Goal: Task Accomplishment & Management: Manage account settings

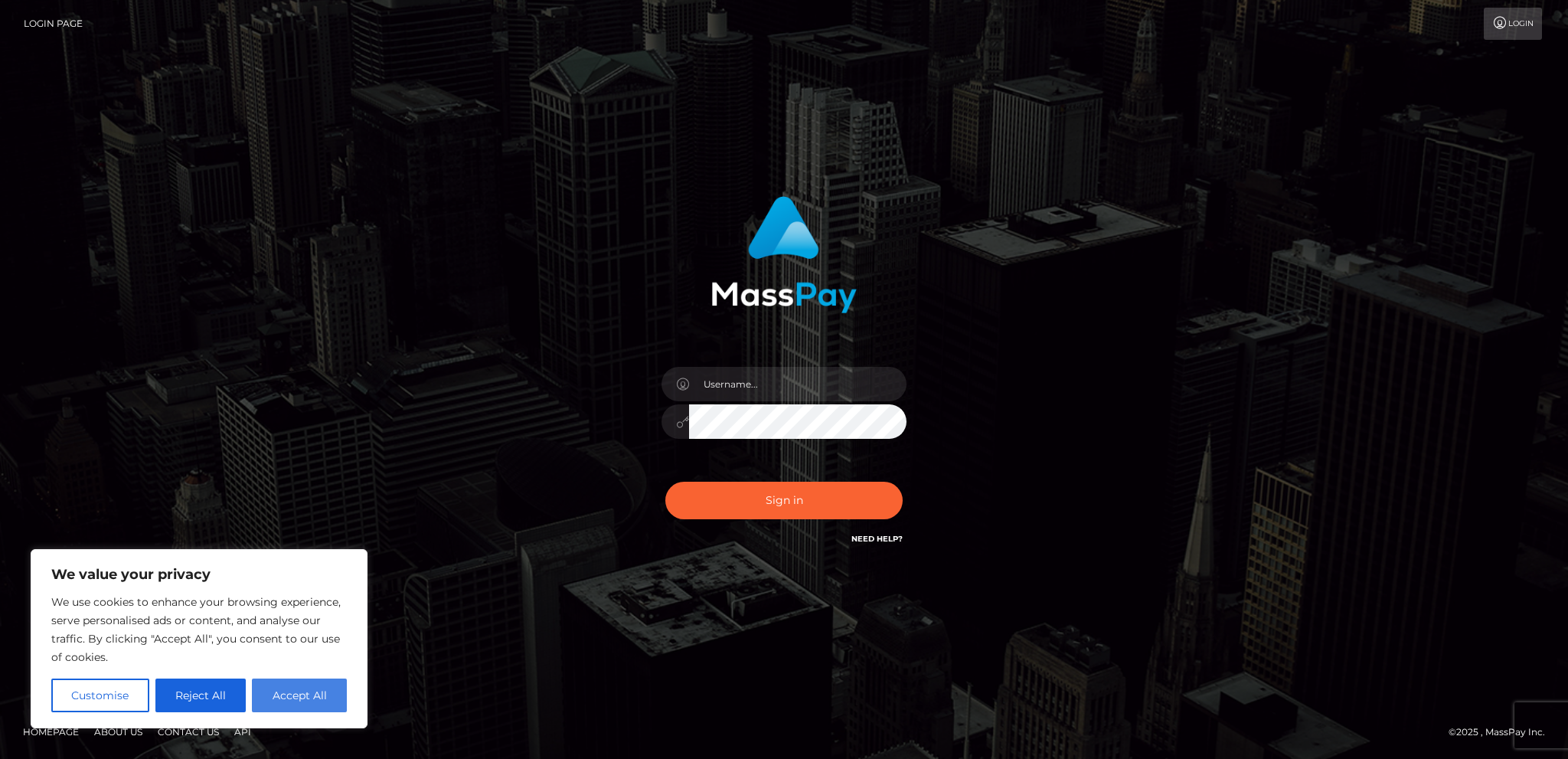
click at [315, 695] on button "Accept All" at bounding box center [299, 695] width 95 height 34
checkbox input "true"
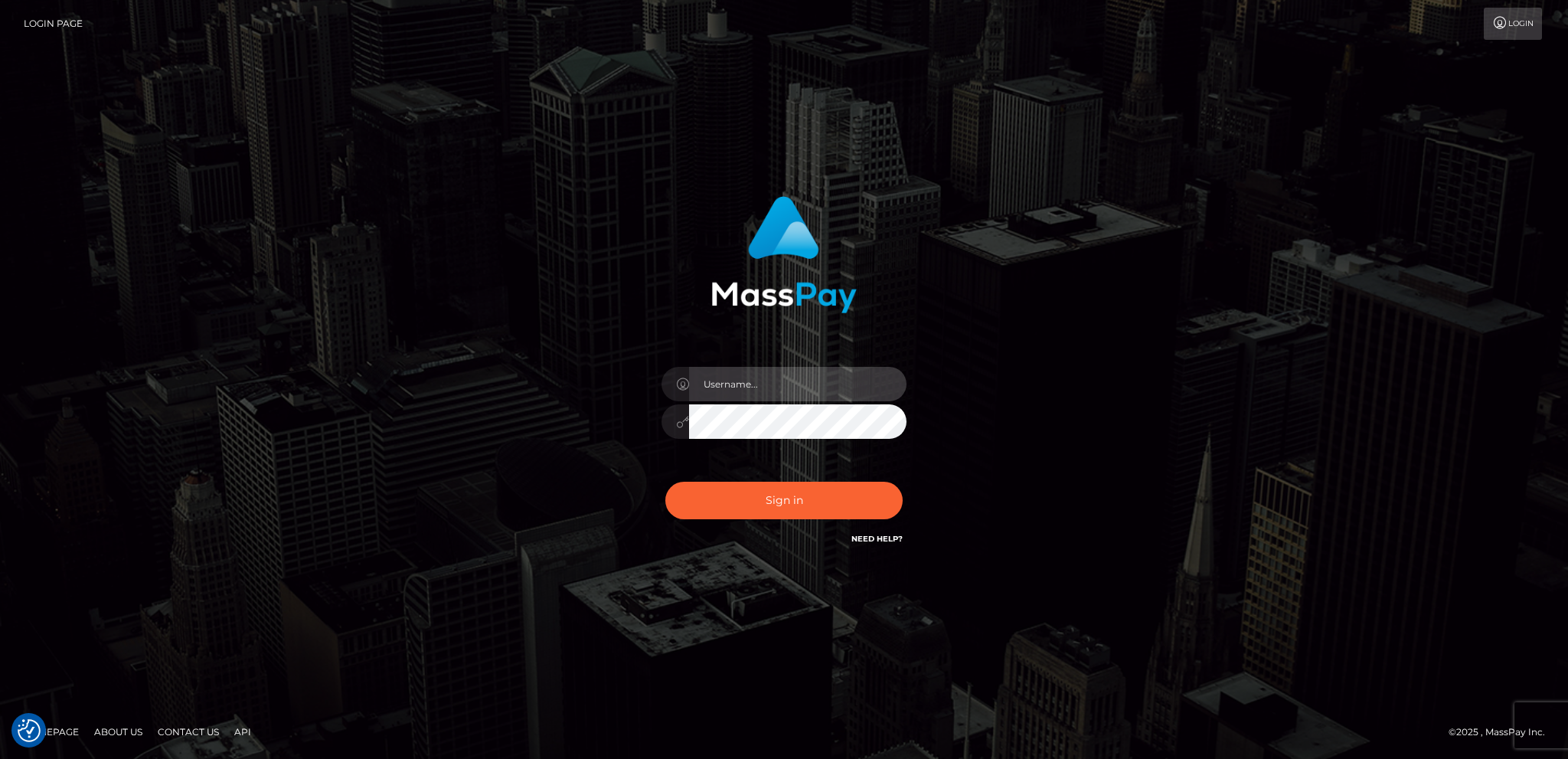
click at [803, 394] on input "text" at bounding box center [798, 384] width 217 height 35
type input "[PERSON_NAME][EMAIL_ADDRESS][PERSON_NAME][DOMAIN_NAME]"
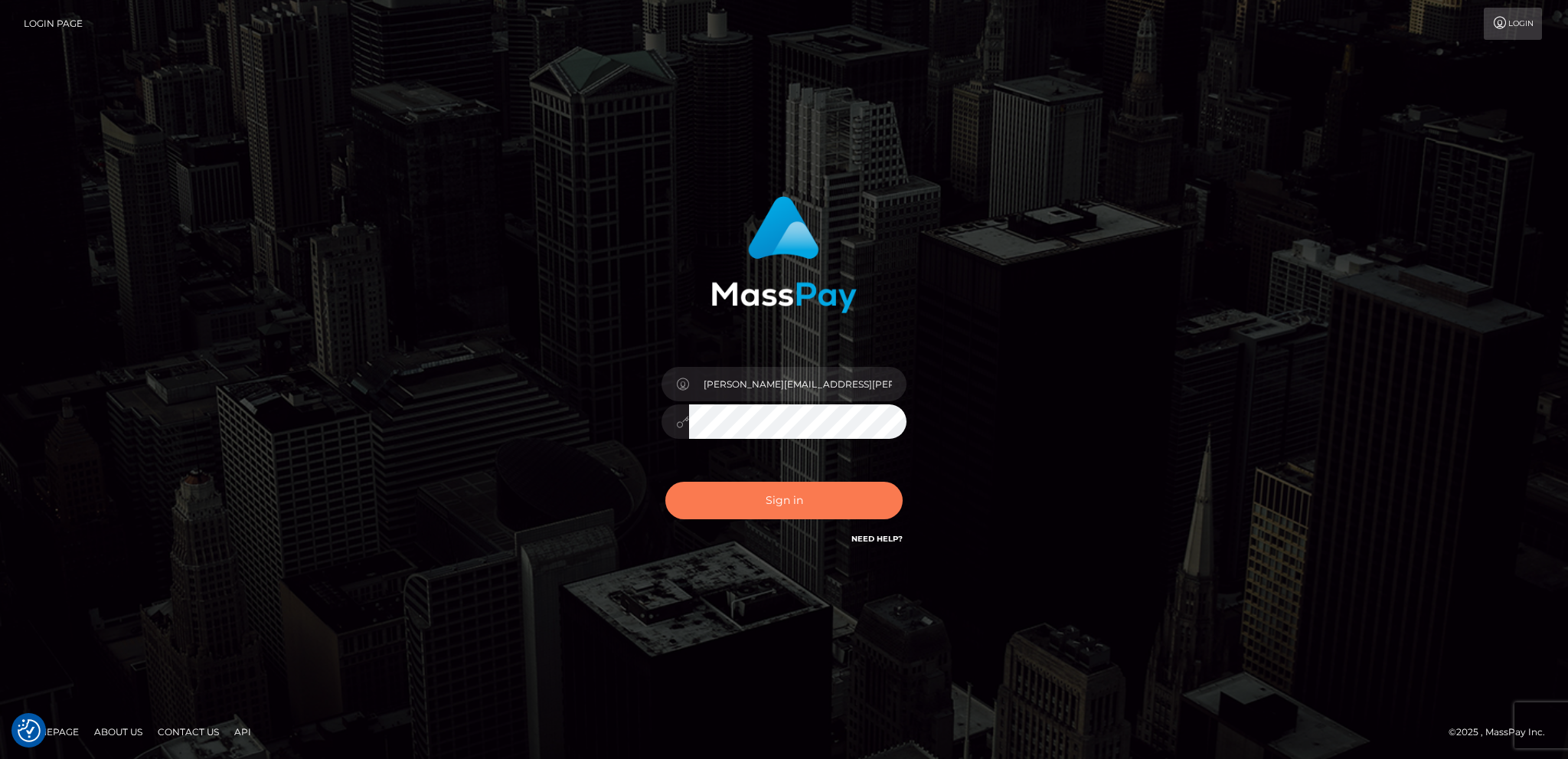
click at [815, 487] on button "Sign in" at bounding box center [784, 500] width 237 height 38
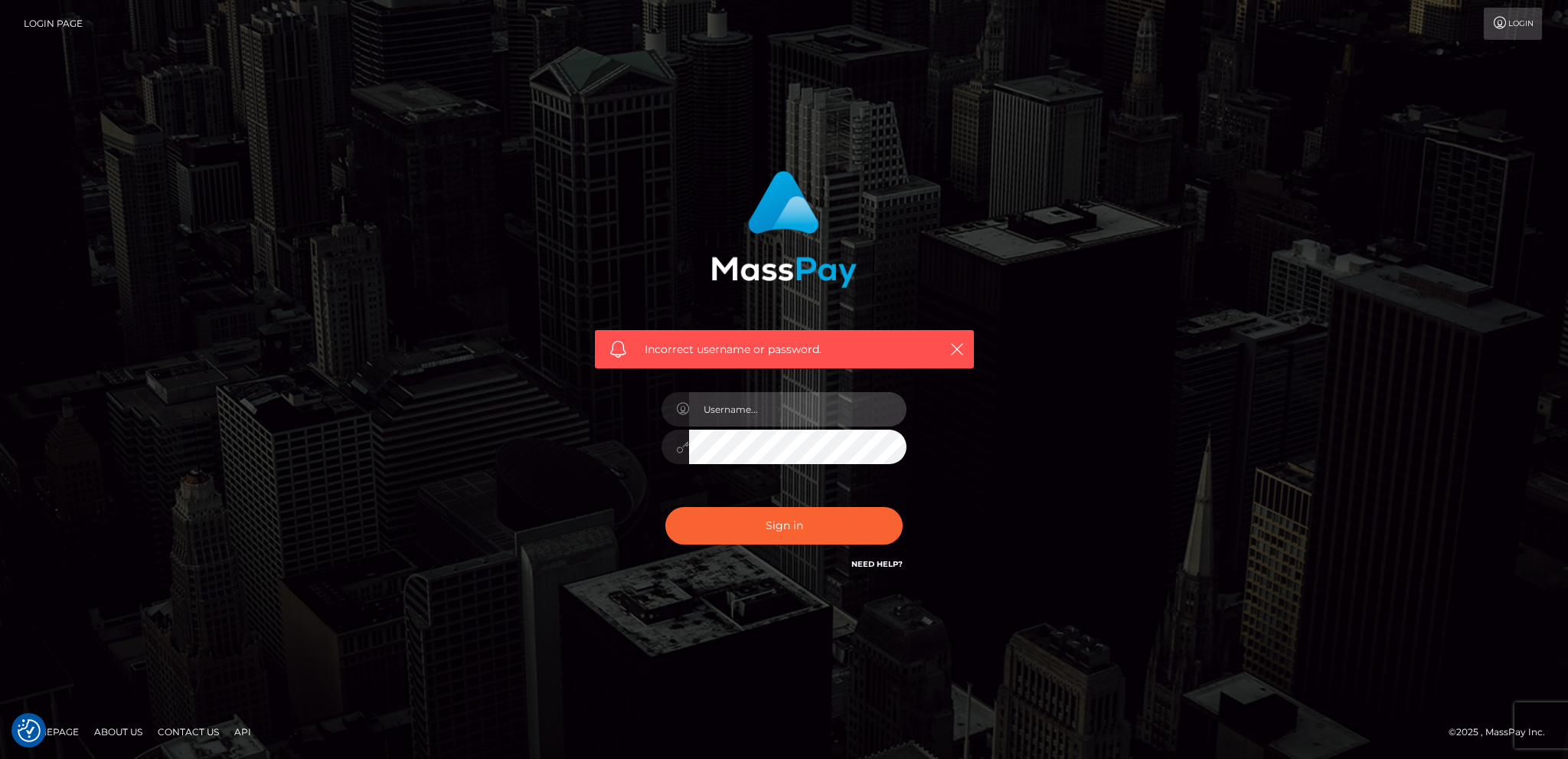
click at [794, 412] on input "text" at bounding box center [798, 409] width 217 height 35
click at [516, 476] on div "Incorrect username or password." at bounding box center [784, 379] width 873 height 440
click at [753, 402] on input "text" at bounding box center [798, 409] width 217 height 35
type input "[PERSON_NAME][EMAIL_ADDRESS][PERSON_NAME][DOMAIN_NAME]"
click at [734, 527] on button "Sign in" at bounding box center [784, 526] width 237 height 38
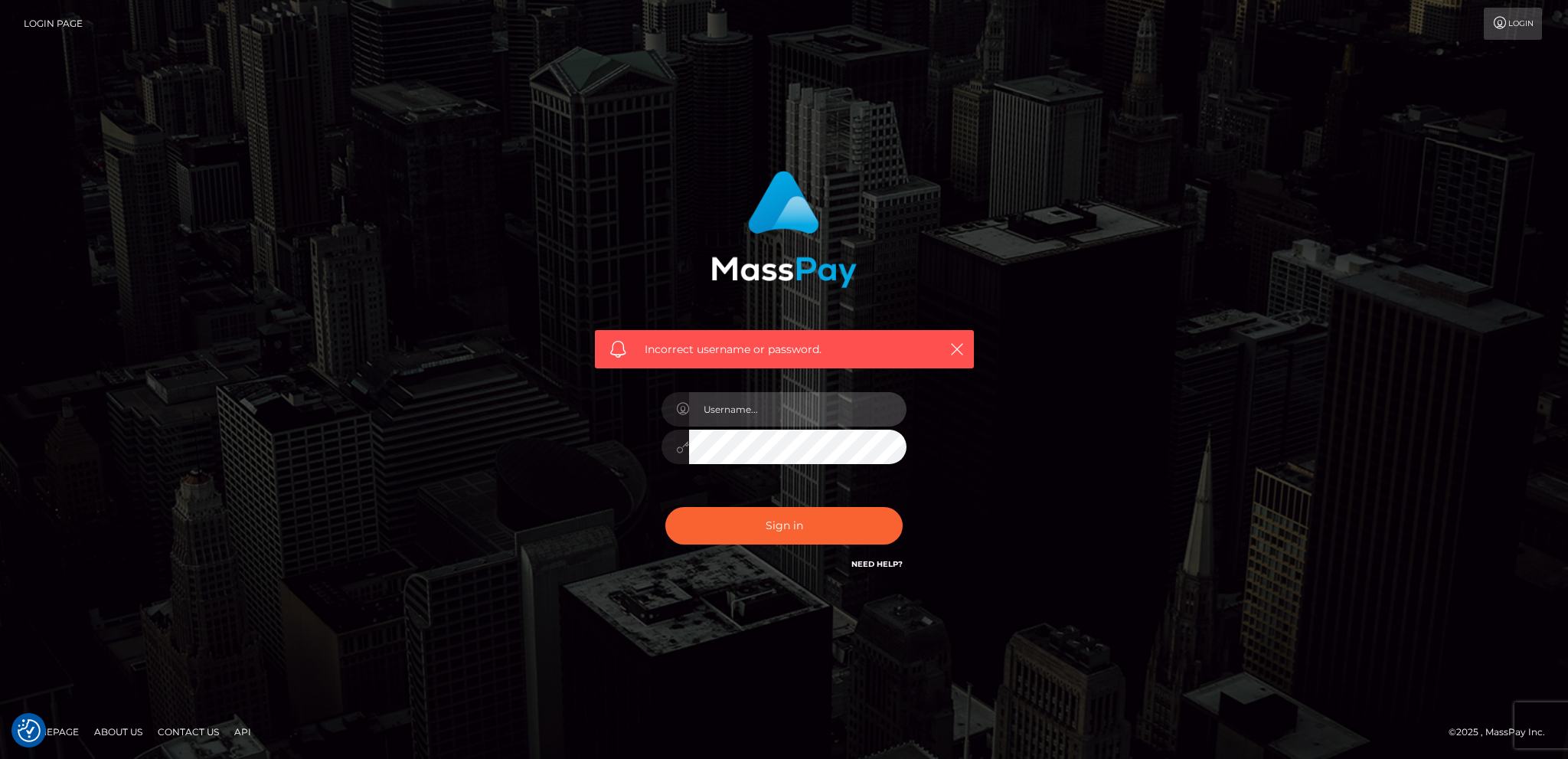
drag, startPoint x: 786, startPoint y: 400, endPoint x: 781, endPoint y: 407, distance: 8.6
click at [785, 400] on input "text" at bounding box center [798, 409] width 217 height 35
type input "[PERSON_NAME][EMAIL_ADDRESS][PERSON_NAME][DOMAIN_NAME]"
click at [735, 526] on button "Sign in" at bounding box center [784, 526] width 237 height 38
click at [879, 562] on link "Need Help?" at bounding box center [877, 563] width 52 height 10
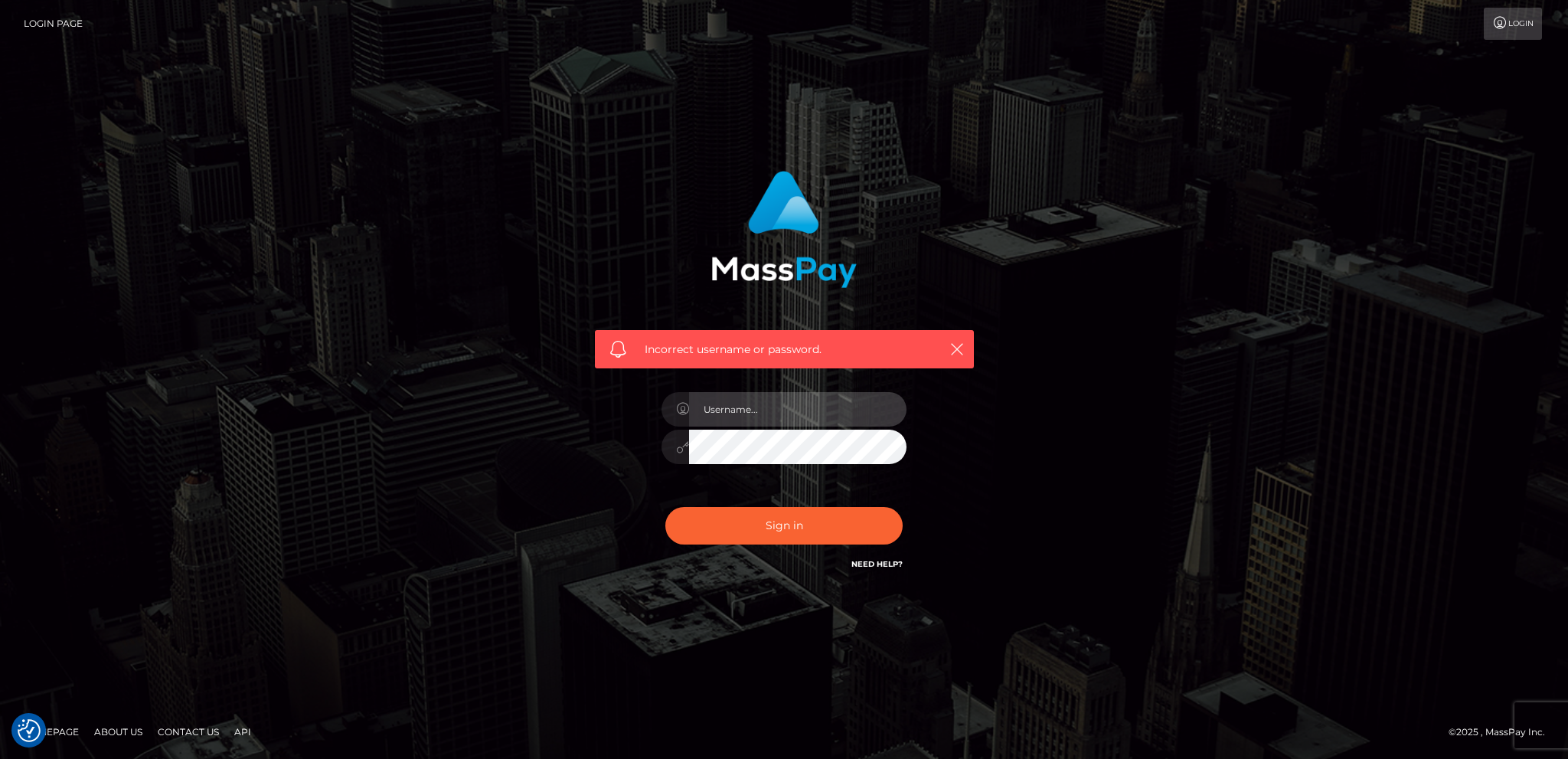
click at [798, 402] on input "text" at bounding box center [798, 409] width 217 height 35
type input "[PERSON_NAME][EMAIL_ADDRESS][PERSON_NAME][DOMAIN_NAME]"
click at [641, 445] on div "Incorrect username or password. elaina.young@gopickpro.com" at bounding box center [784, 372] width 402 height 425
click at [1265, 369] on div "Incorrect username or password. elaina.young@gopickpro.com" at bounding box center [784, 379] width 1568 height 670
click at [658, 439] on div "[PERSON_NAME][EMAIL_ADDRESS][PERSON_NAME][DOMAIN_NAME]" at bounding box center [784, 439] width 268 height 118
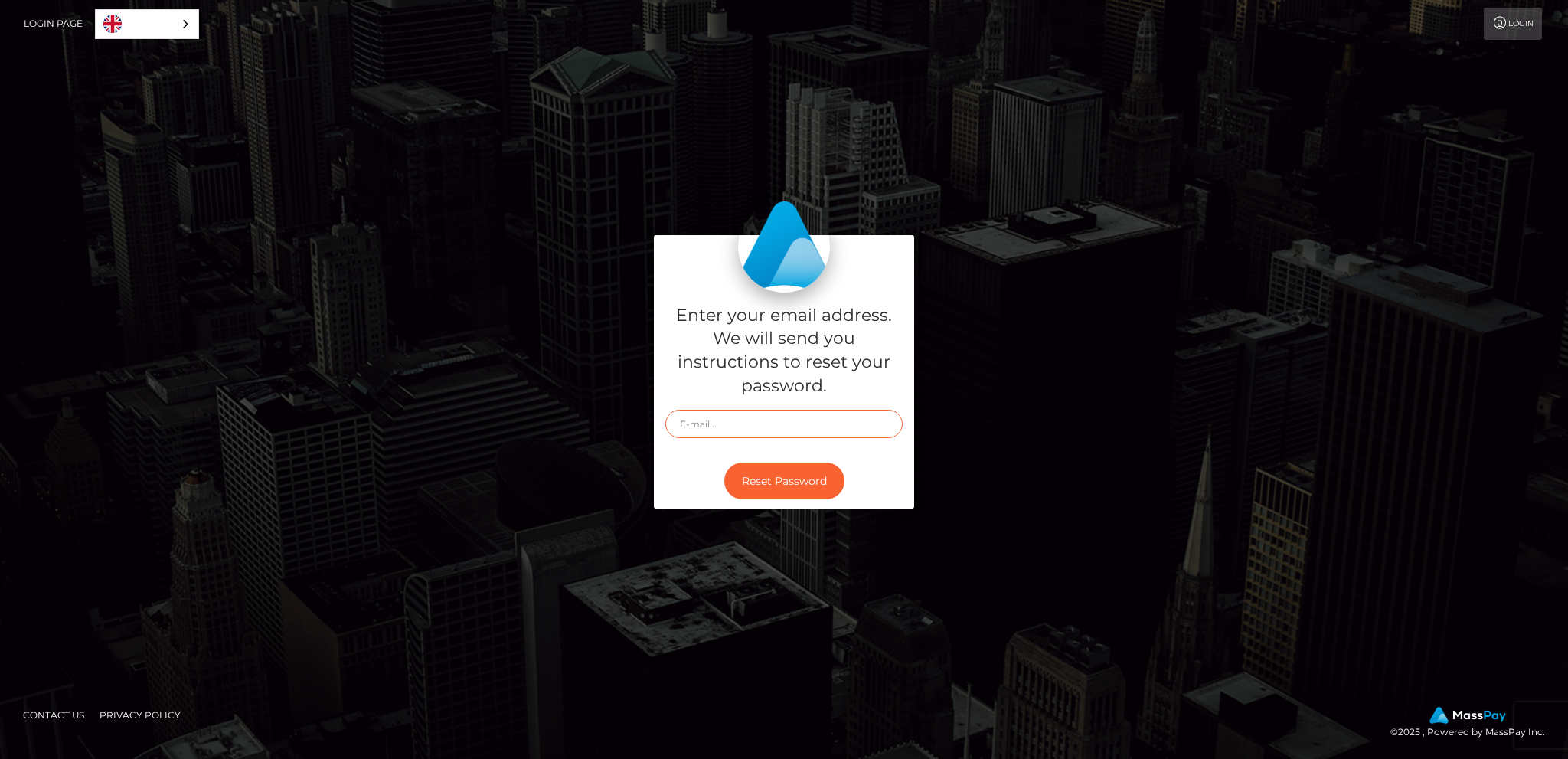
click at [774, 419] on input "text" at bounding box center [784, 423] width 237 height 28
type input "[PERSON_NAME][EMAIL_ADDRESS][PERSON_NAME][DOMAIN_NAME]"
click at [803, 478] on button "Reset Password" at bounding box center [784, 481] width 120 height 38
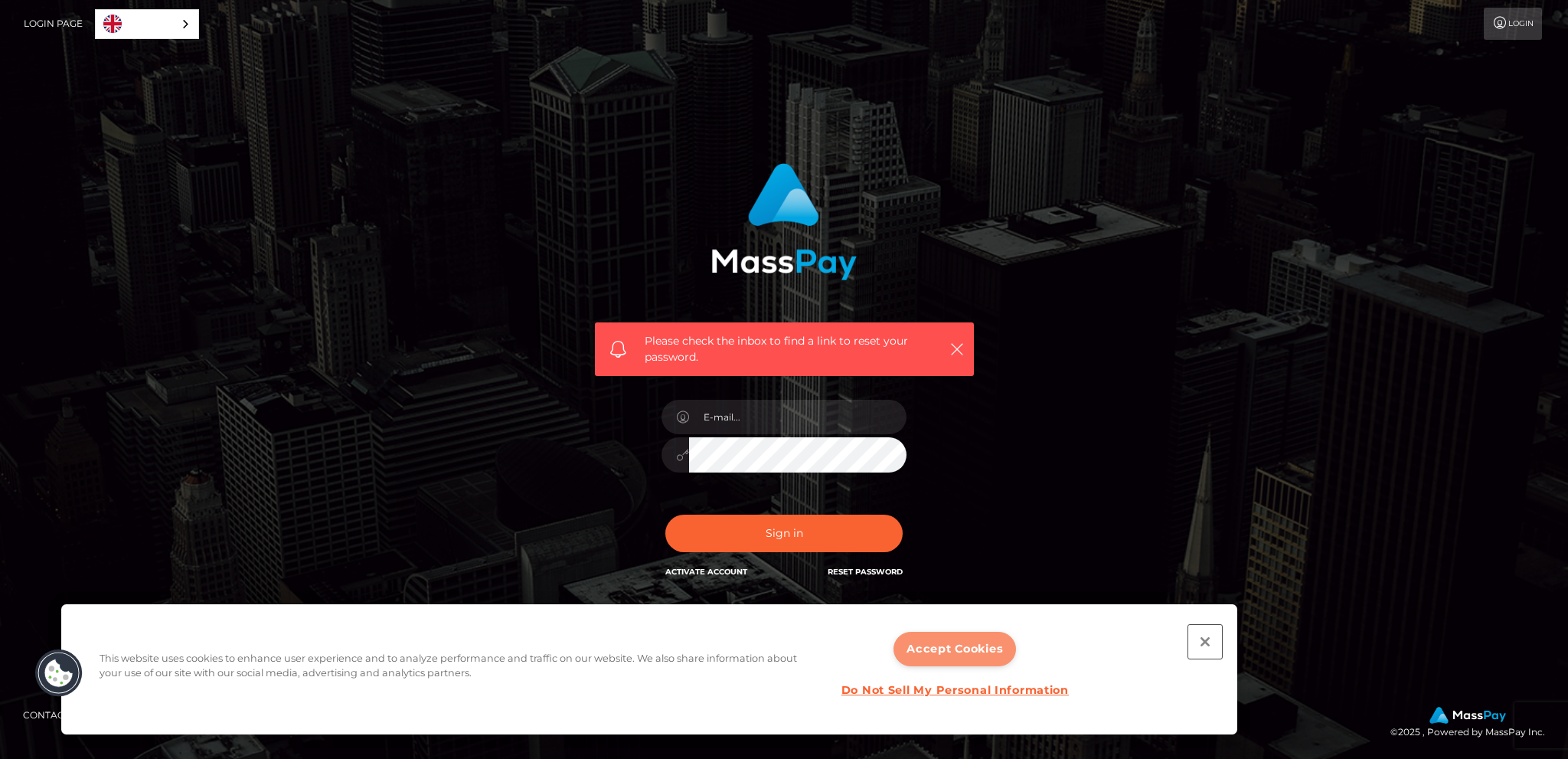
drag, startPoint x: 1196, startPoint y: 643, endPoint x: 988, endPoint y: 652, distance: 208.2
click at [997, 652] on div "This website uses cookies to enhance user experience and to analyze performance…" at bounding box center [649, 670] width 1176 height 130
click at [983, 652] on button "Accept Cookies" at bounding box center [955, 649] width 122 height 35
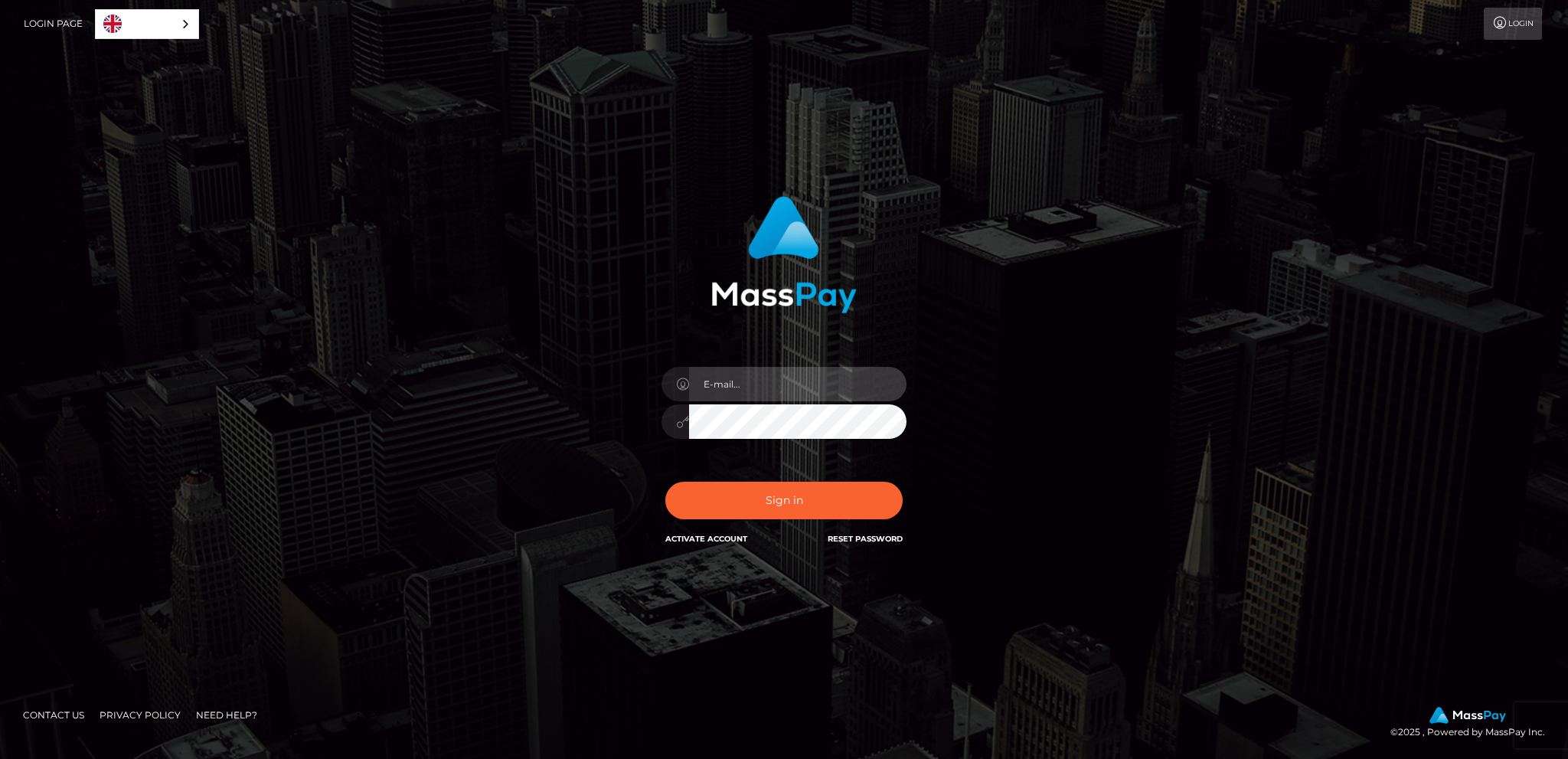
click at [821, 382] on input "email" at bounding box center [798, 384] width 217 height 35
type input "[PERSON_NAME][EMAIL_ADDRESS][PERSON_NAME][DOMAIN_NAME]"
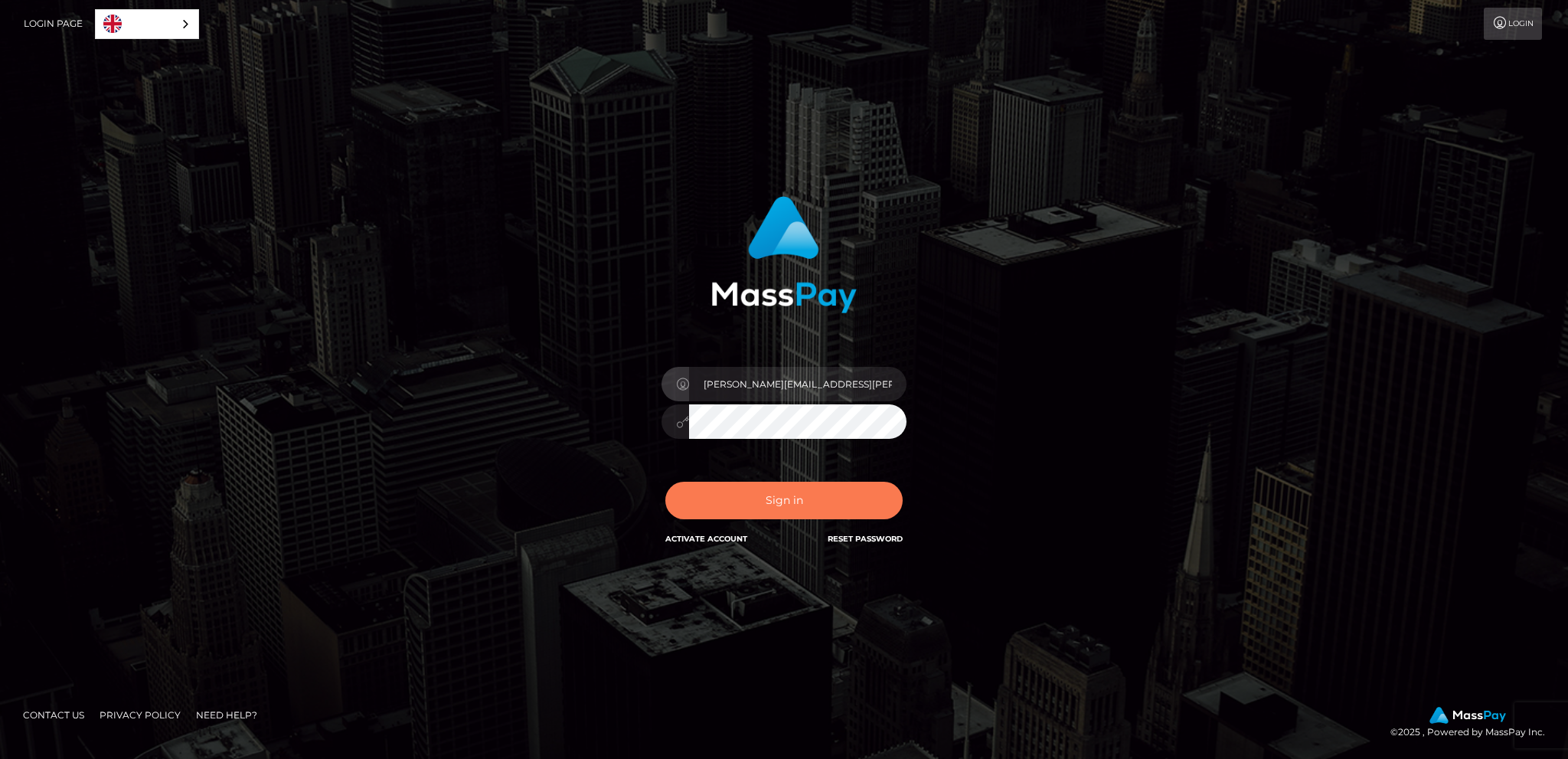
click at [765, 495] on button "Sign in" at bounding box center [784, 500] width 237 height 38
